Goal: Transaction & Acquisition: Purchase product/service

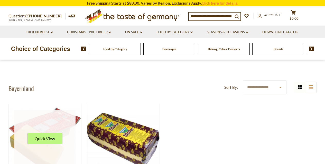
click at [47, 108] on img at bounding box center [45, 140] width 73 height 73
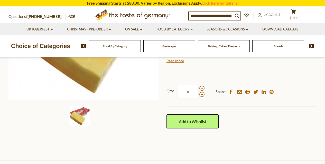
scroll to position [103, 0]
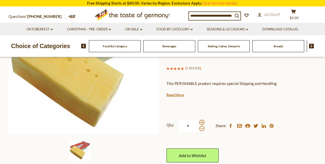
click at [193, 67] on link "1 Review" at bounding box center [192, 69] width 13 height 6
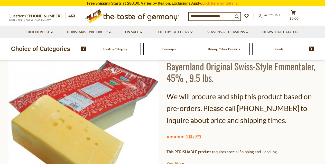
scroll to position [69, 0]
